Goal: Information Seeking & Learning: Learn about a topic

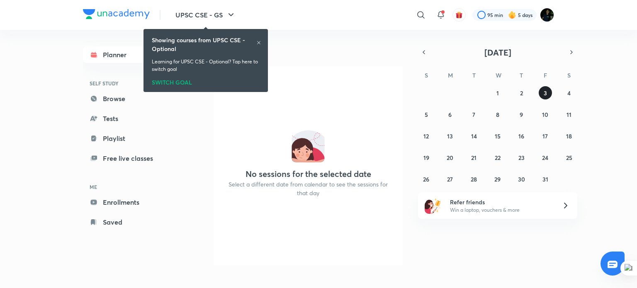
click at [550, 91] on button "3" at bounding box center [545, 92] width 13 height 13
click at [524, 88] on button "2" at bounding box center [521, 92] width 13 height 13
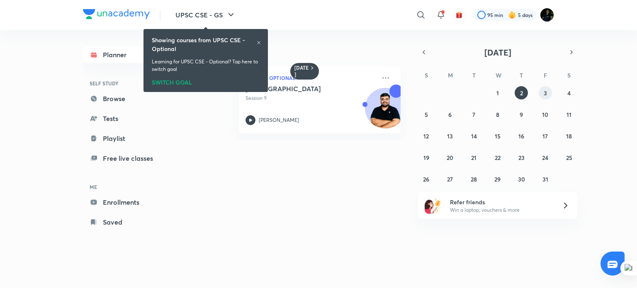
click at [545, 91] on abbr "3" at bounding box center [545, 93] width 3 height 8
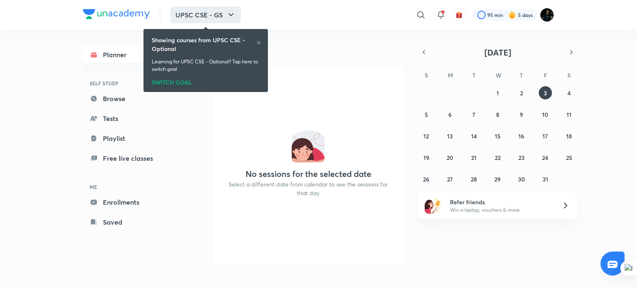
click at [229, 13] on icon "button" at bounding box center [231, 15] width 10 height 10
click at [259, 44] on icon at bounding box center [258, 42] width 5 height 5
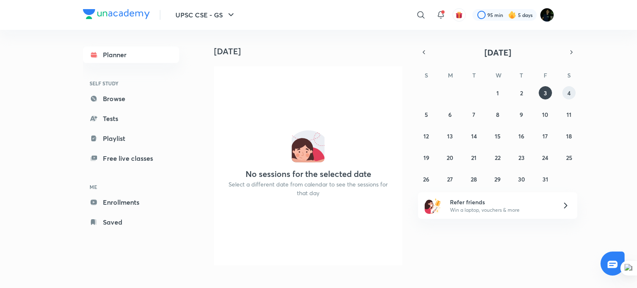
click at [572, 97] on button "4" at bounding box center [568, 92] width 13 height 13
click at [545, 96] on abbr "3" at bounding box center [545, 93] width 3 height 8
click at [231, 11] on icon "button" at bounding box center [231, 15] width 10 height 10
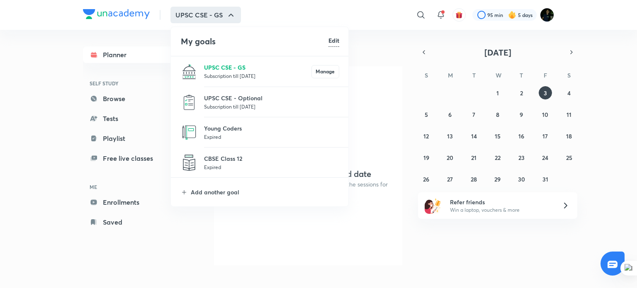
click at [251, 69] on p "UPSC CSE - GS" at bounding box center [257, 67] width 107 height 9
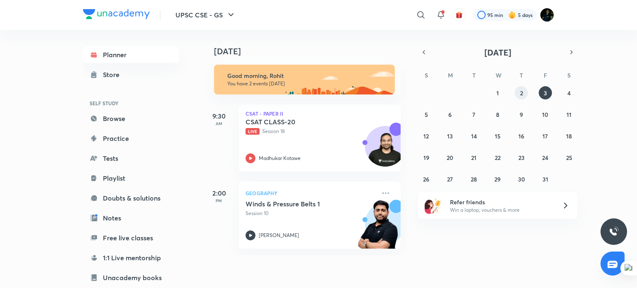
click at [520, 90] on abbr "2" at bounding box center [521, 93] width 3 height 8
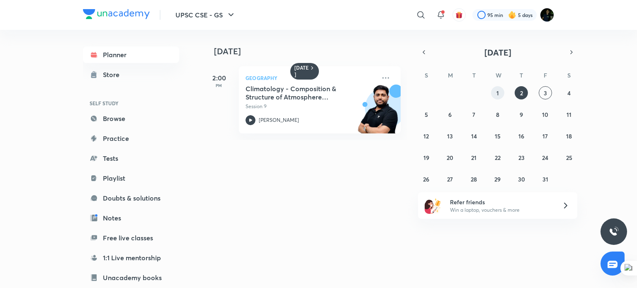
click at [498, 94] on abbr "1" at bounding box center [497, 93] width 2 height 8
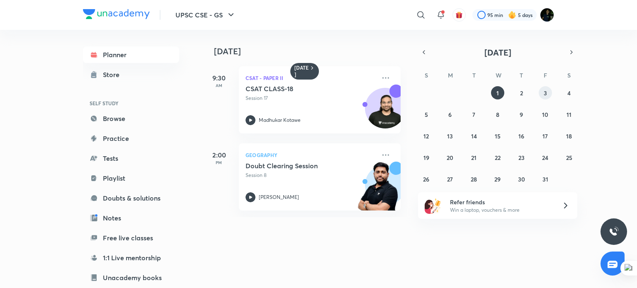
click at [547, 93] on button "3" at bounding box center [545, 92] width 13 height 13
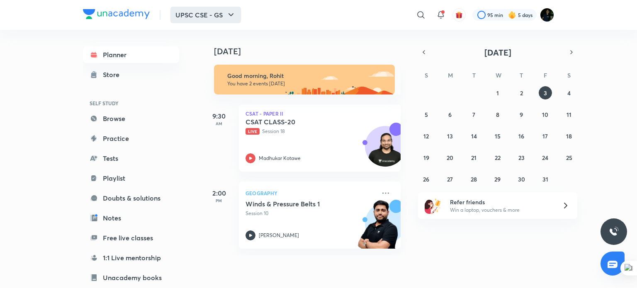
click at [224, 13] on button "UPSC CSE - GS" at bounding box center [205, 15] width 71 height 17
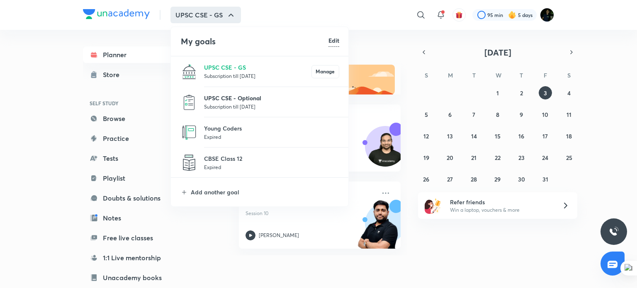
click at [231, 97] on p "UPSC CSE - Optional" at bounding box center [271, 98] width 135 height 9
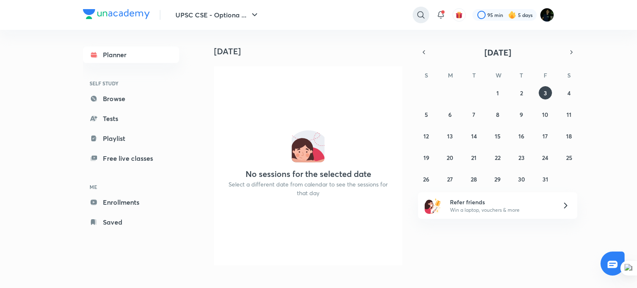
click at [418, 19] on icon at bounding box center [421, 15] width 10 height 10
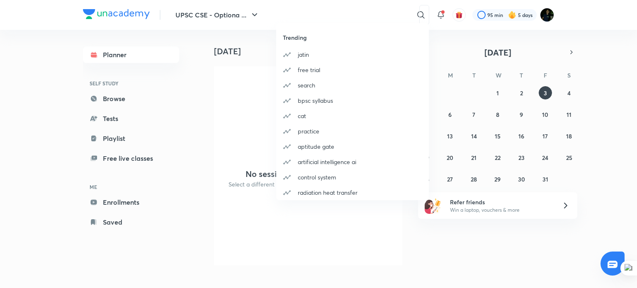
click at [363, 12] on div "Trending jatin free trial search bpsc syllabus cat practice aptitude gate artif…" at bounding box center [318, 144] width 637 height 288
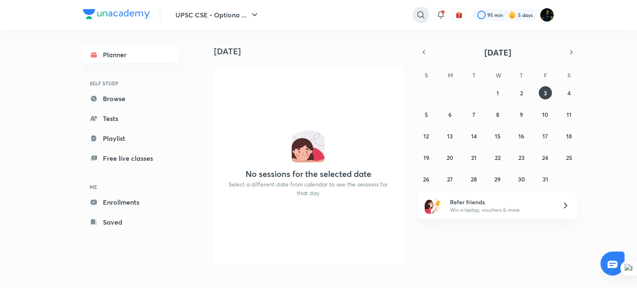
click at [423, 15] on icon at bounding box center [420, 14] width 7 height 7
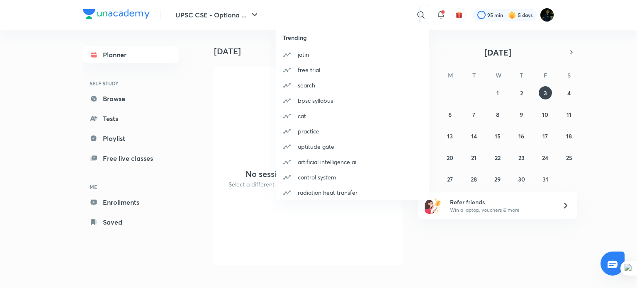
click at [369, 12] on div "Trending jatin free trial search bpsc syllabus cat practice aptitude gate artif…" at bounding box center [318, 144] width 637 height 288
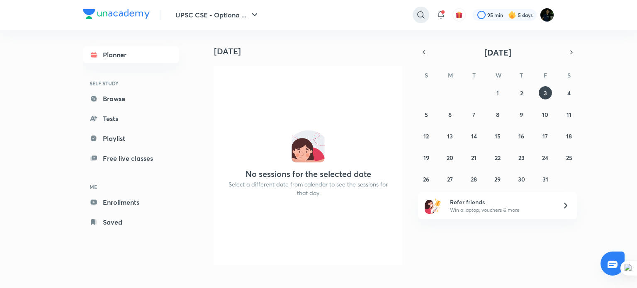
click at [419, 11] on icon at bounding box center [421, 15] width 10 height 10
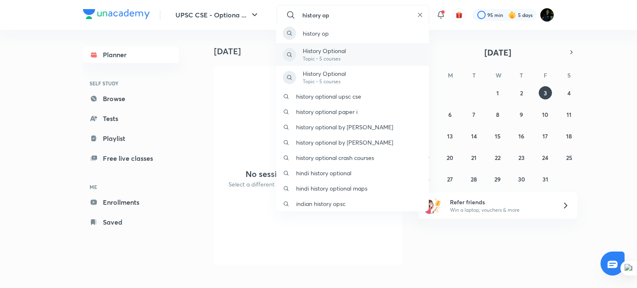
type input "history op"
click at [352, 49] on div "History Optional Topic • 5 courses" at bounding box center [352, 54] width 153 height 23
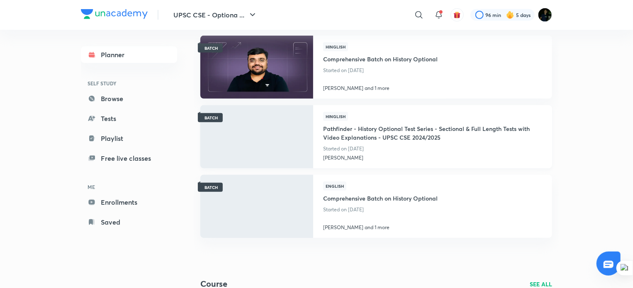
scroll to position [208, 0]
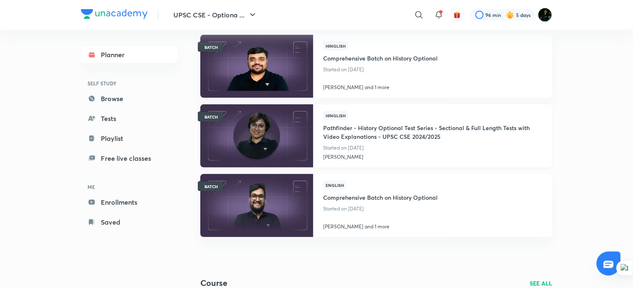
click at [389, 146] on p "Started on Sept 15" at bounding box center [432, 148] width 219 height 11
click at [362, 130] on h4 "Pathfinder - History Optional Test Series - Sectional & Full Length Tests with …" at bounding box center [432, 131] width 219 height 22
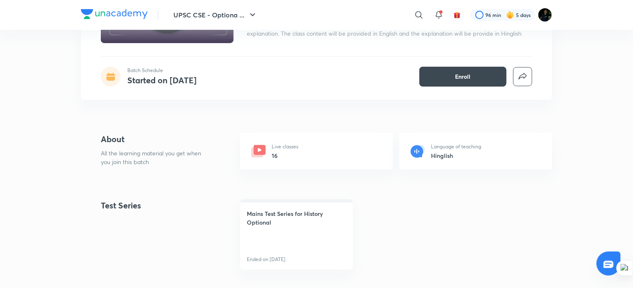
scroll to position [117, 0]
click at [273, 223] on h4 "Mains Test Series for History Optional" at bounding box center [297, 218] width 100 height 17
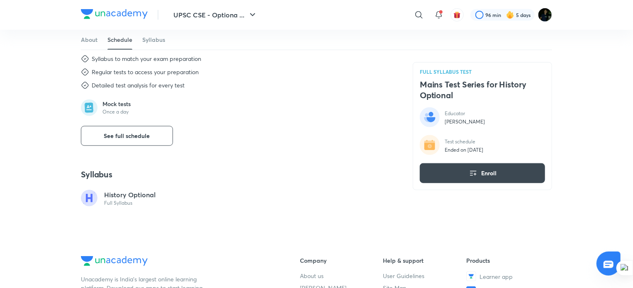
scroll to position [313, 0]
click at [163, 130] on button "See full schedule" at bounding box center [127, 136] width 92 height 20
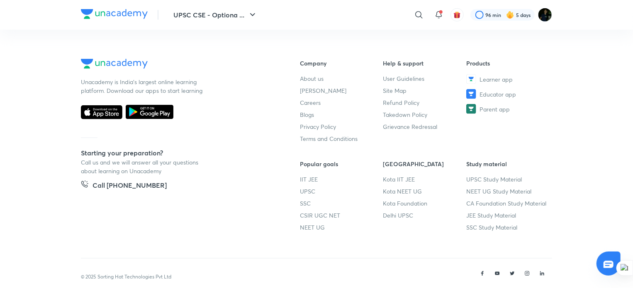
scroll to position [514, 0]
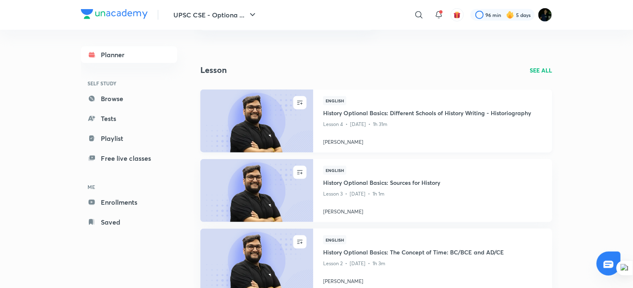
scroll to position [471, 0]
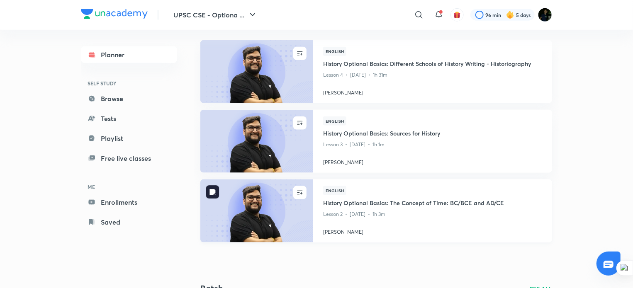
click at [256, 207] on img at bounding box center [256, 211] width 115 height 64
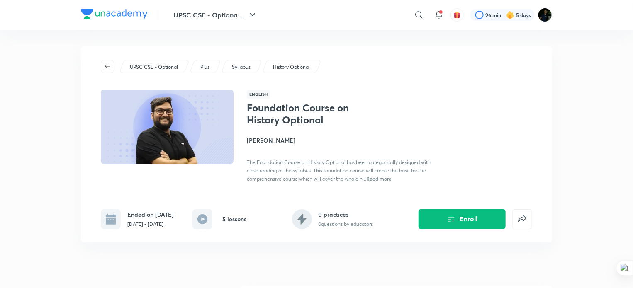
click at [384, 179] on span "Read more" at bounding box center [378, 178] width 25 height 7
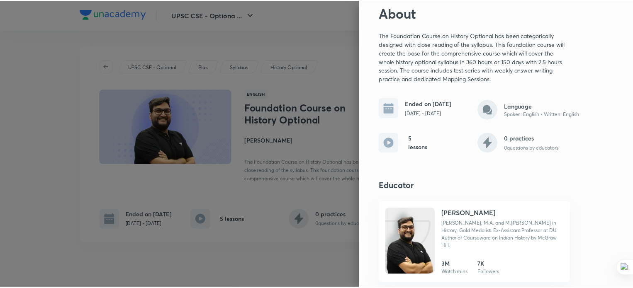
scroll to position [29, 0]
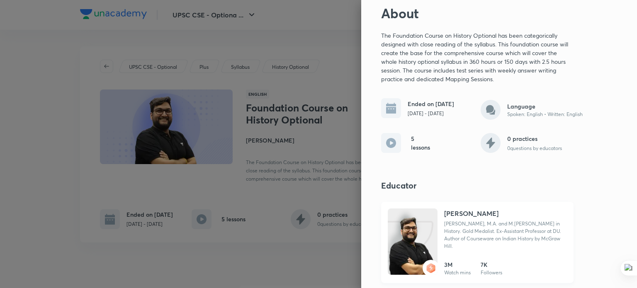
click at [409, 249] on img at bounding box center [413, 250] width 50 height 66
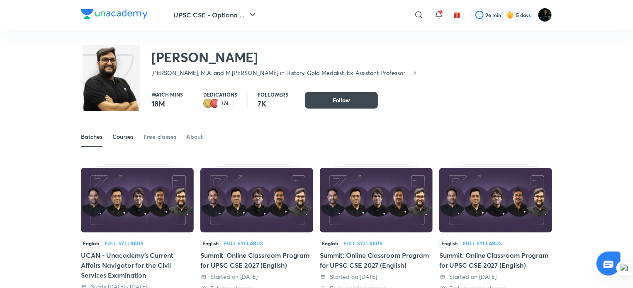
click at [126, 134] on div "Courses" at bounding box center [122, 137] width 21 height 8
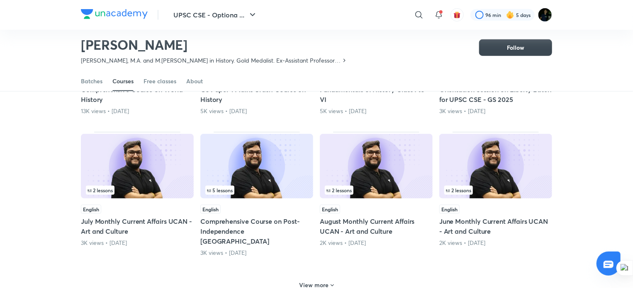
scroll to position [324, 0]
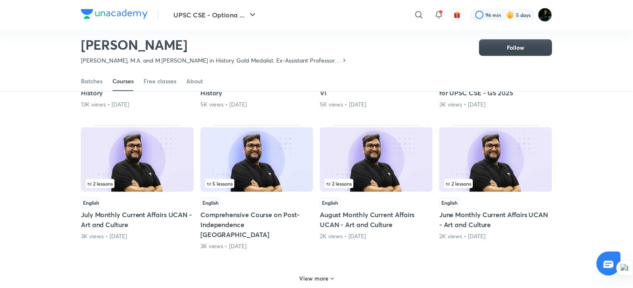
click at [323, 275] on h6 "View more" at bounding box center [313, 279] width 29 height 8
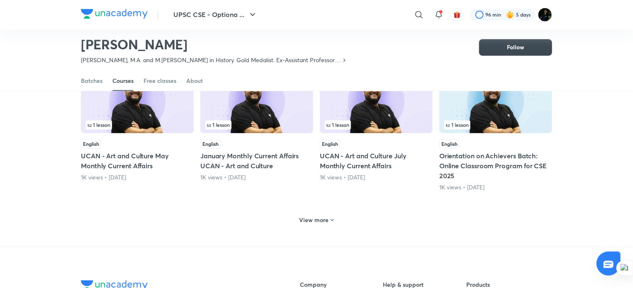
scroll to position [788, 0]
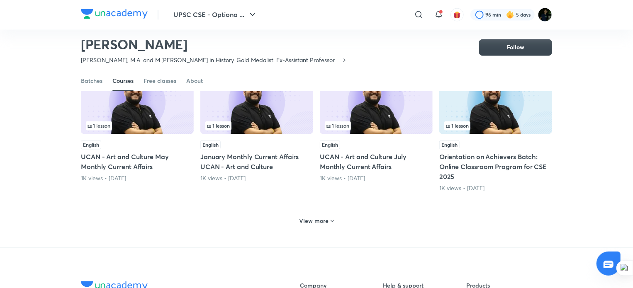
click at [321, 217] on h6 "View more" at bounding box center [313, 221] width 29 height 8
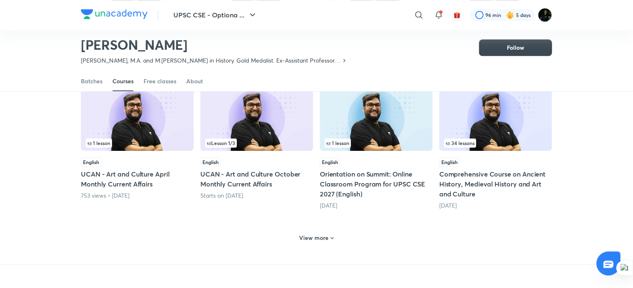
scroll to position [1206, 0]
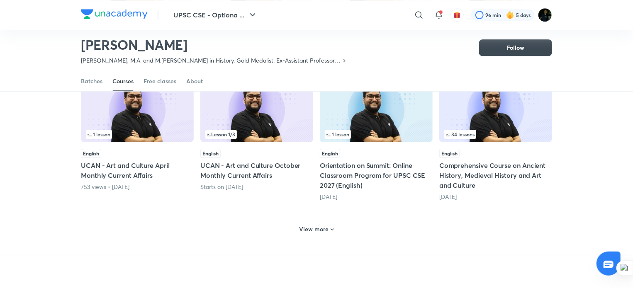
click at [327, 225] on h6 "View more" at bounding box center [313, 229] width 29 height 8
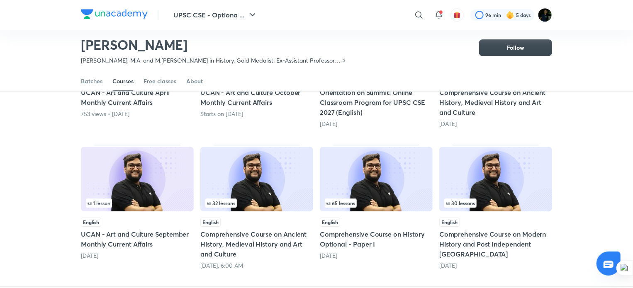
scroll to position [1280, 0]
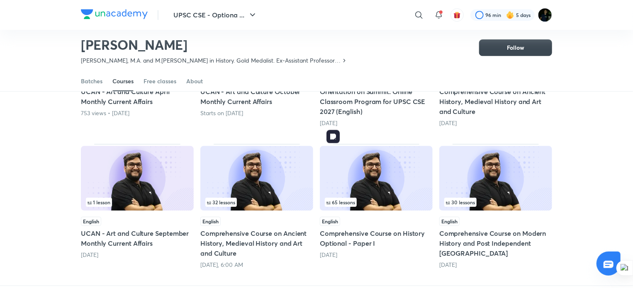
click at [380, 167] on img at bounding box center [376, 178] width 113 height 65
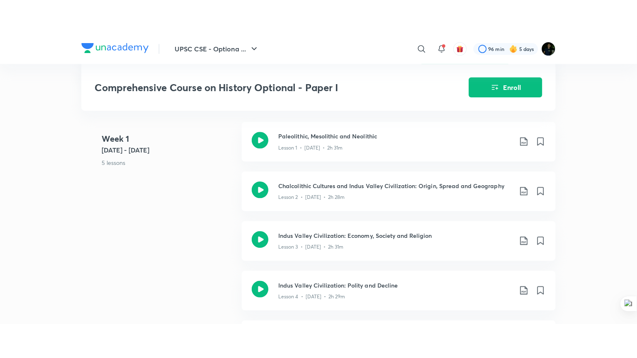
scroll to position [197, 0]
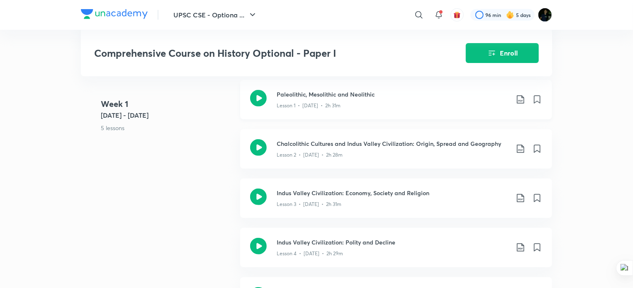
click at [299, 109] on p "Lesson 1 • Jun 25 • 2h 31m" at bounding box center [309, 105] width 64 height 7
